Goal: Navigation & Orientation: Find specific page/section

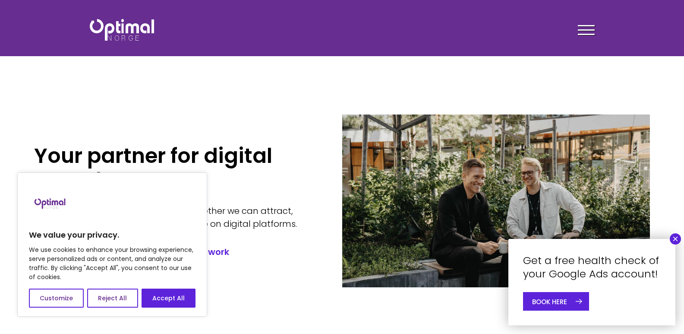
click at [363, 43] on header "Services The people About us Contact us Customer cases Articles Vacancies Faceb…" at bounding box center [342, 28] width 684 height 56
click at [168, 302] on font "Accept All" at bounding box center [168, 298] width 32 height 9
checkbox input "true"
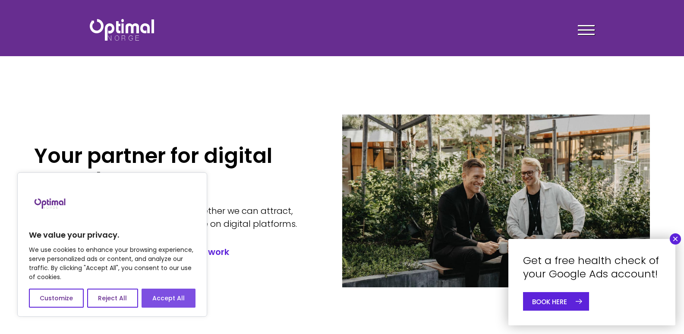
checkbox input "true"
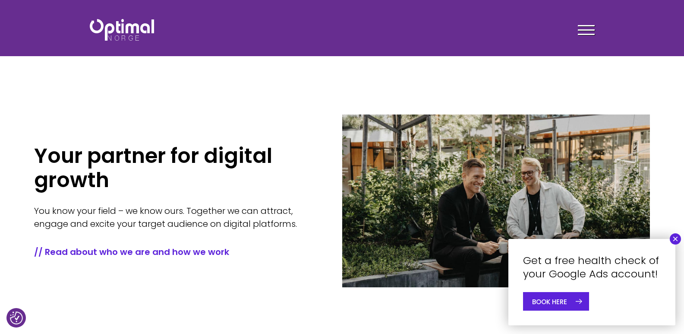
click at [590, 28] on div at bounding box center [586, 32] width 17 height 22
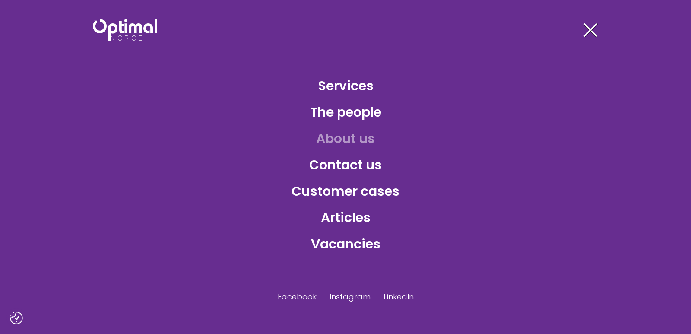
click at [340, 143] on font "About us" at bounding box center [345, 138] width 59 height 19
